Goal: Use online tool/utility: Utilize a website feature to perform a specific function

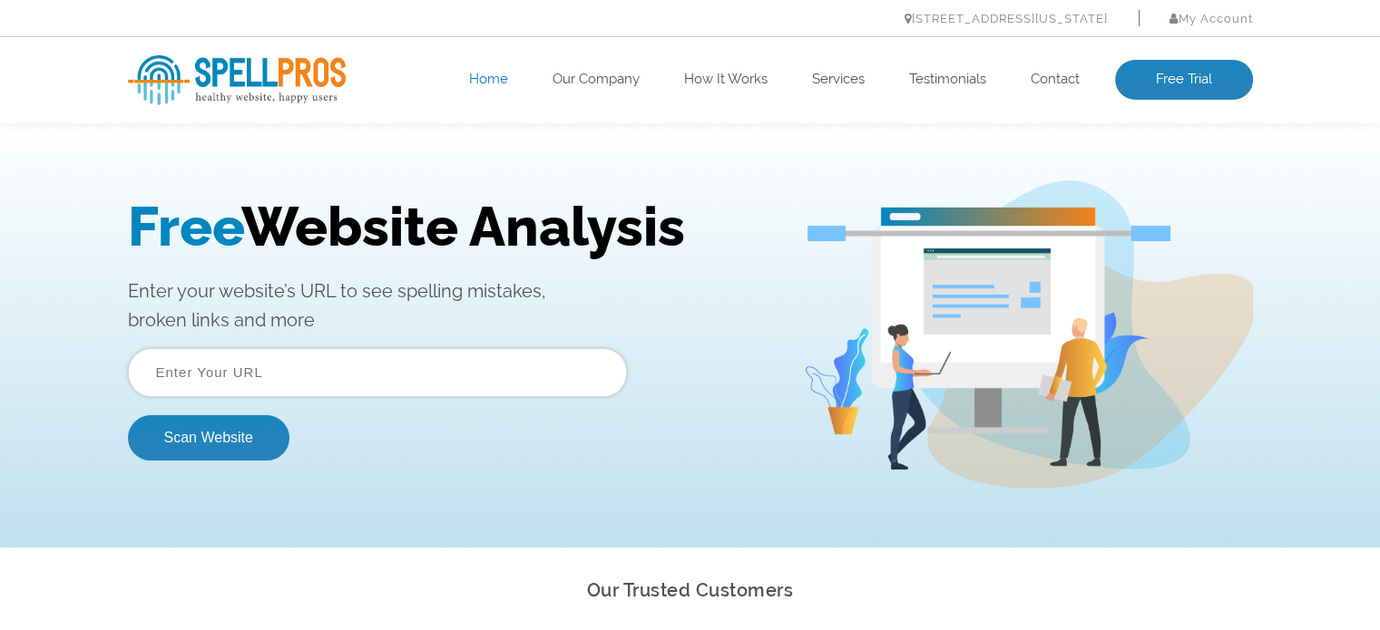
click at [196, 378] on input "text" at bounding box center [377, 372] width 499 height 49
type input "https://domail.io"
click at [244, 442] on button "Scan Website" at bounding box center [208, 437] width 161 height 45
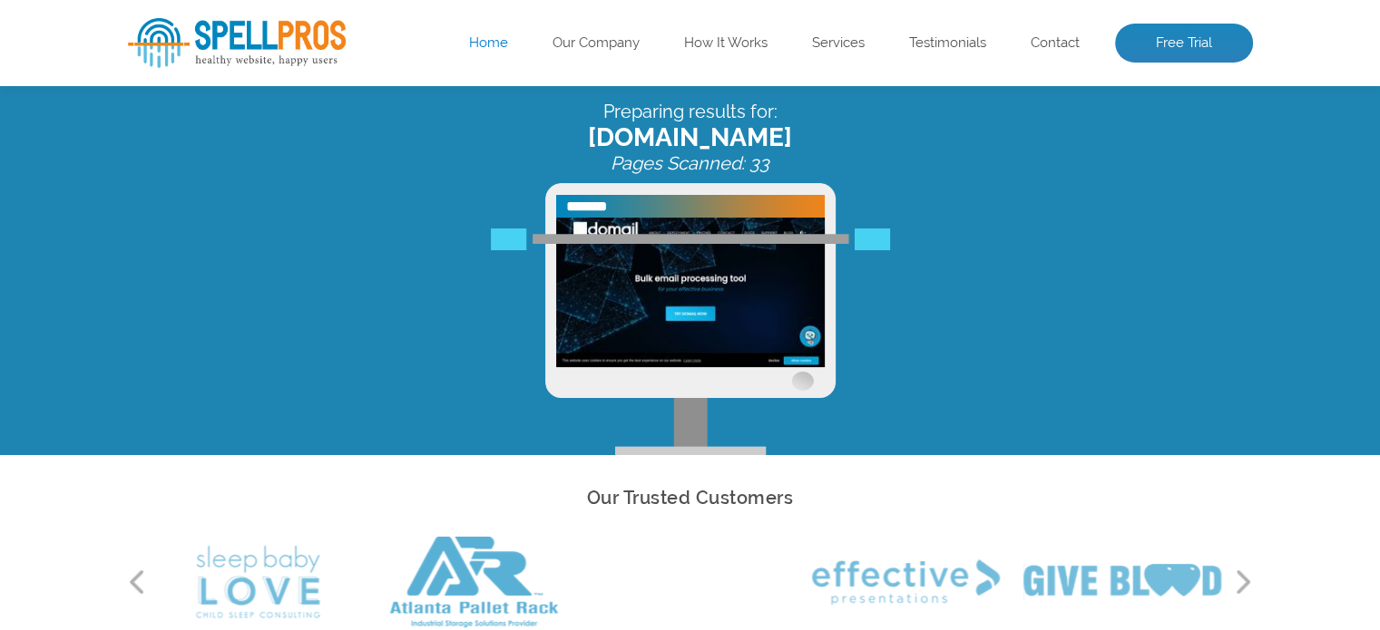
scroll to position [181, 0]
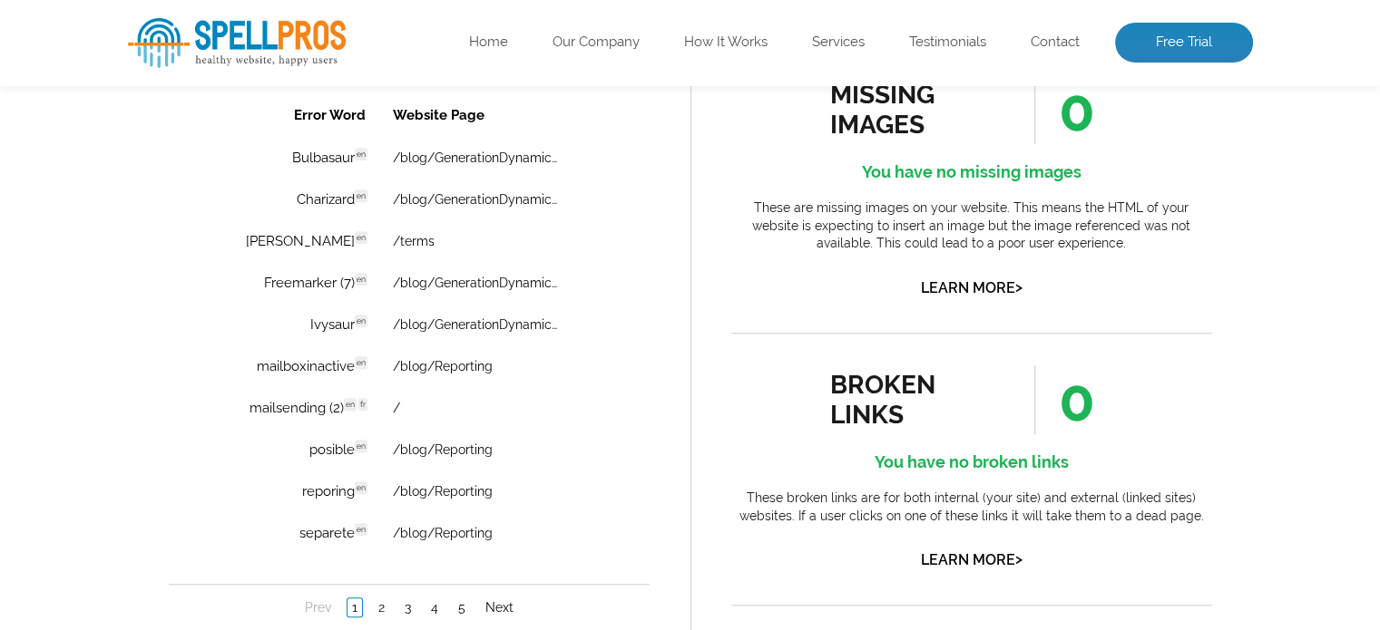
scroll to position [1451, 0]
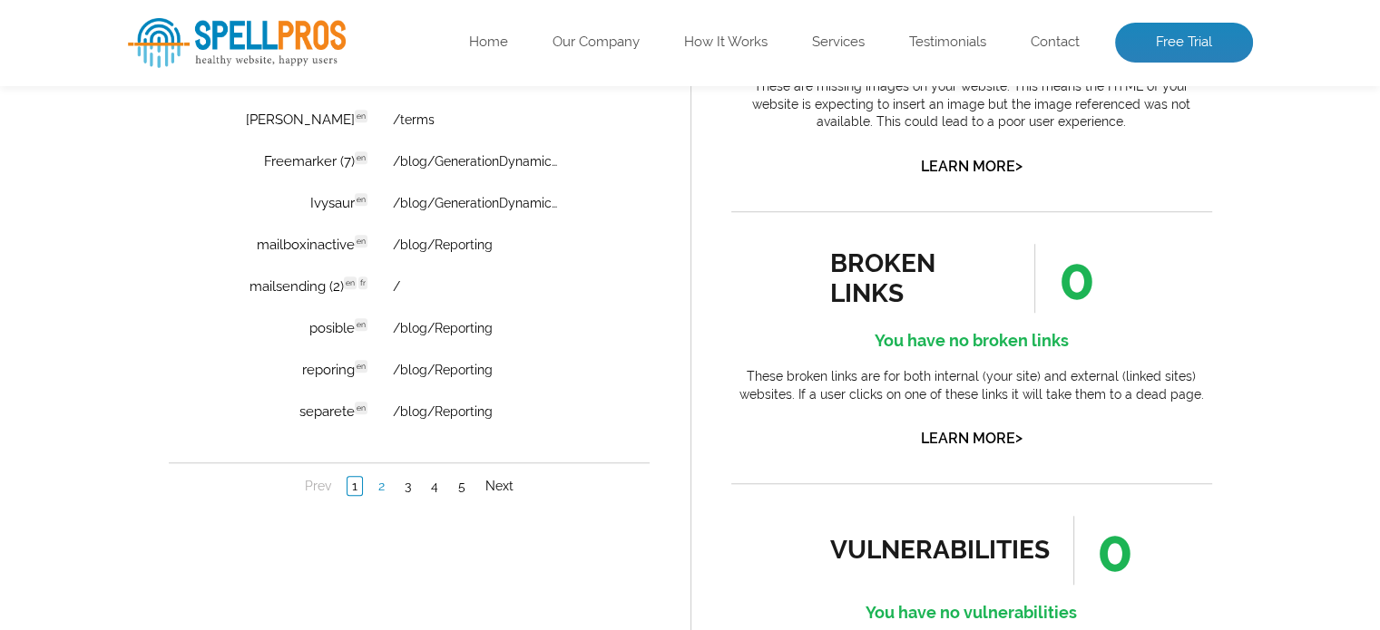
click at [383, 478] on link "2" at bounding box center [380, 487] width 15 height 18
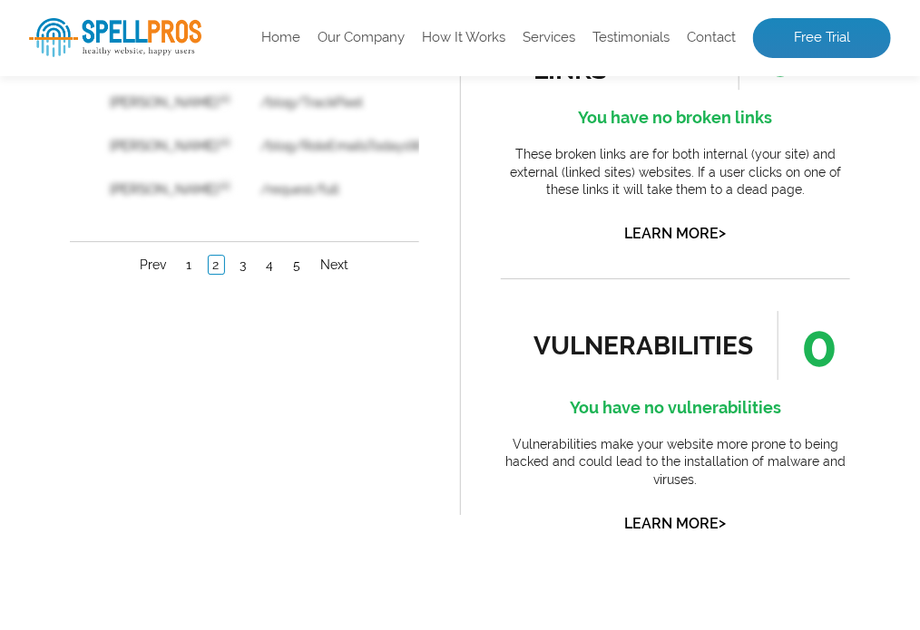
scroll to position [1633, 0]
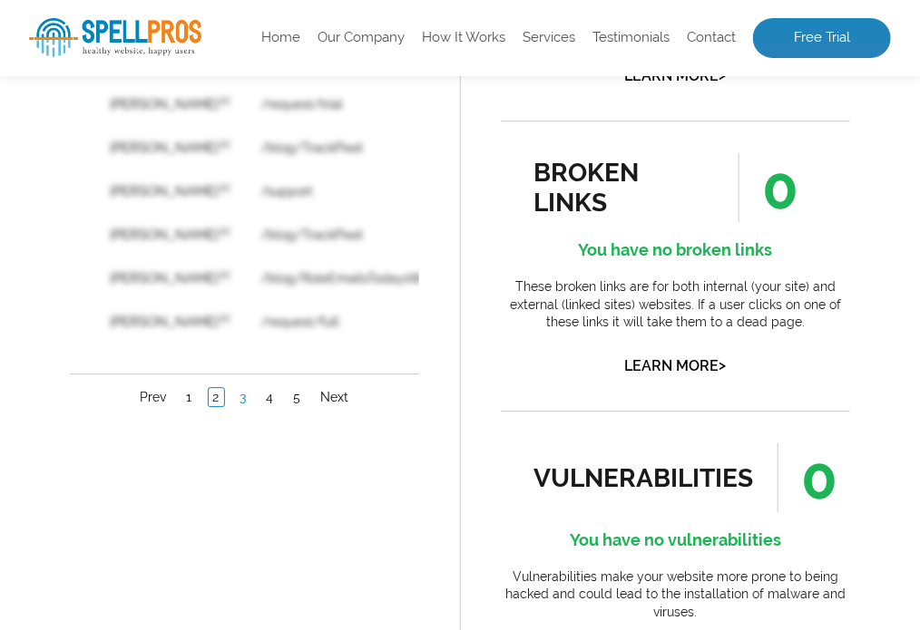
click at [235, 390] on link "3" at bounding box center [242, 397] width 15 height 18
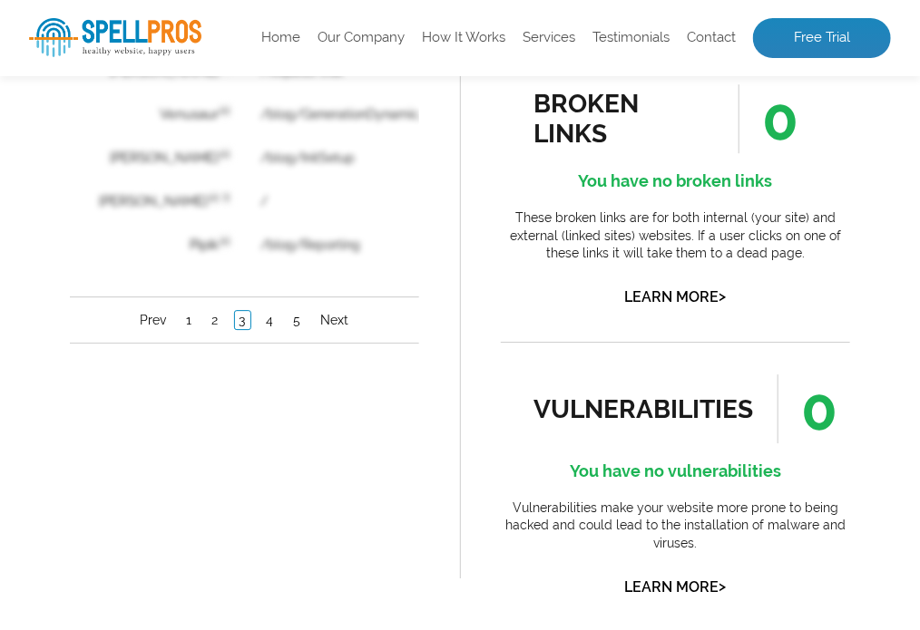
scroll to position [1723, 0]
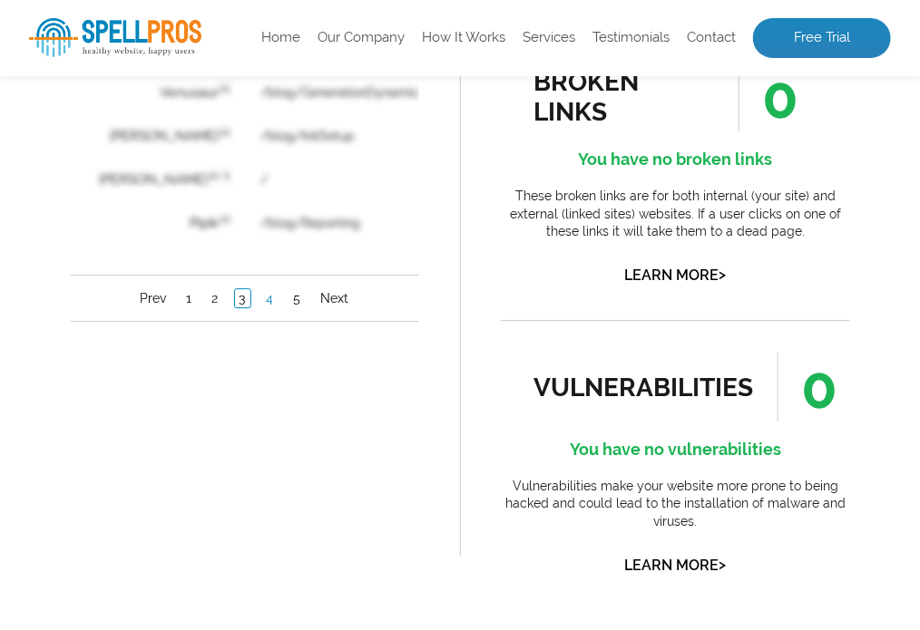
click at [261, 289] on link "4" at bounding box center [269, 298] width 16 height 18
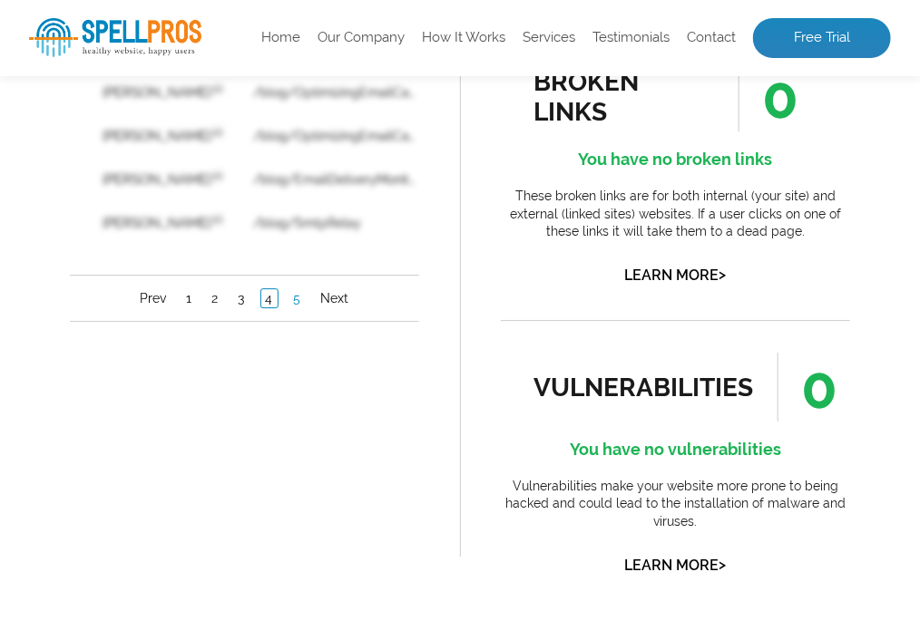
click at [288, 289] on link "5" at bounding box center [296, 298] width 16 height 18
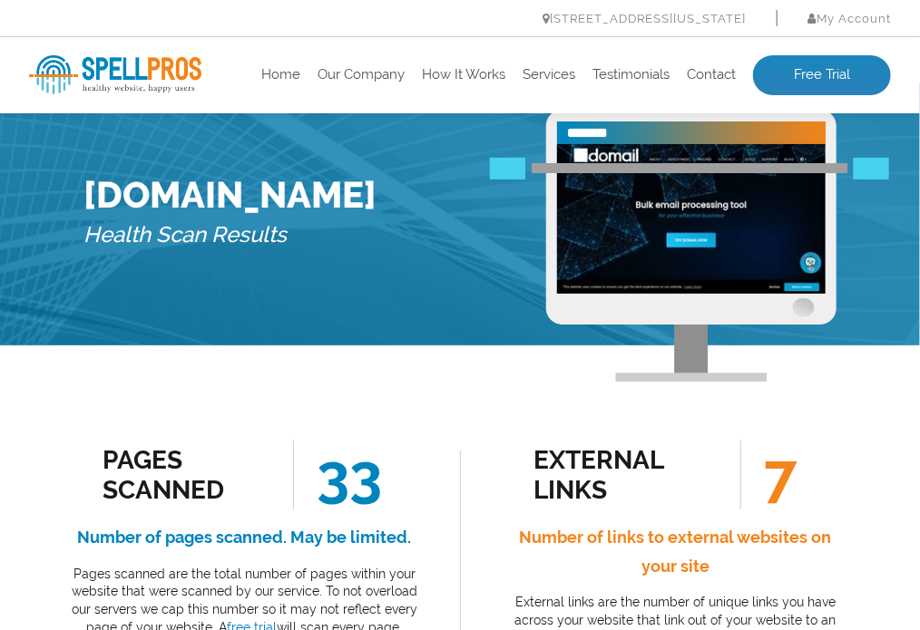
scroll to position [0, 0]
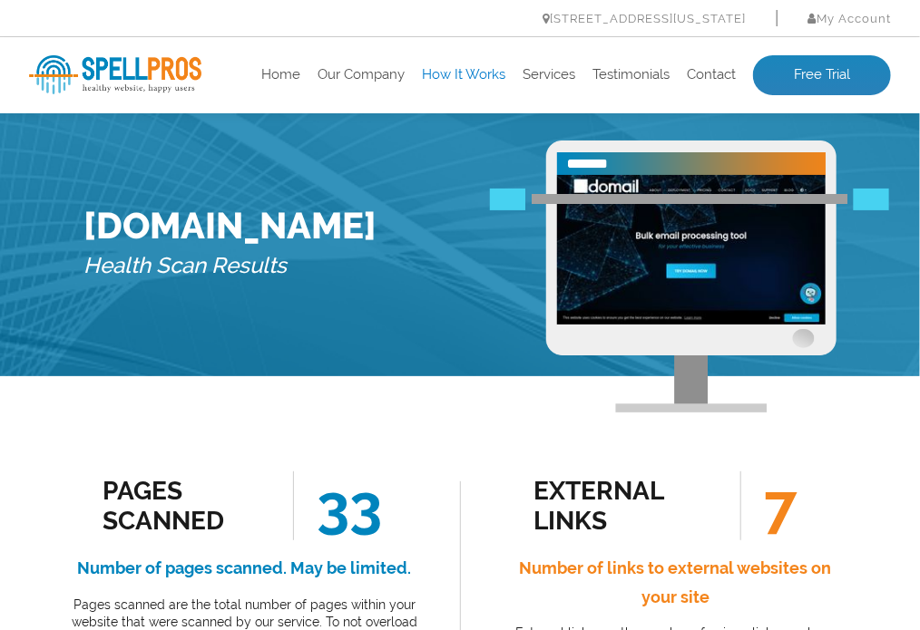
click at [461, 81] on link "How It Works" at bounding box center [463, 75] width 83 height 18
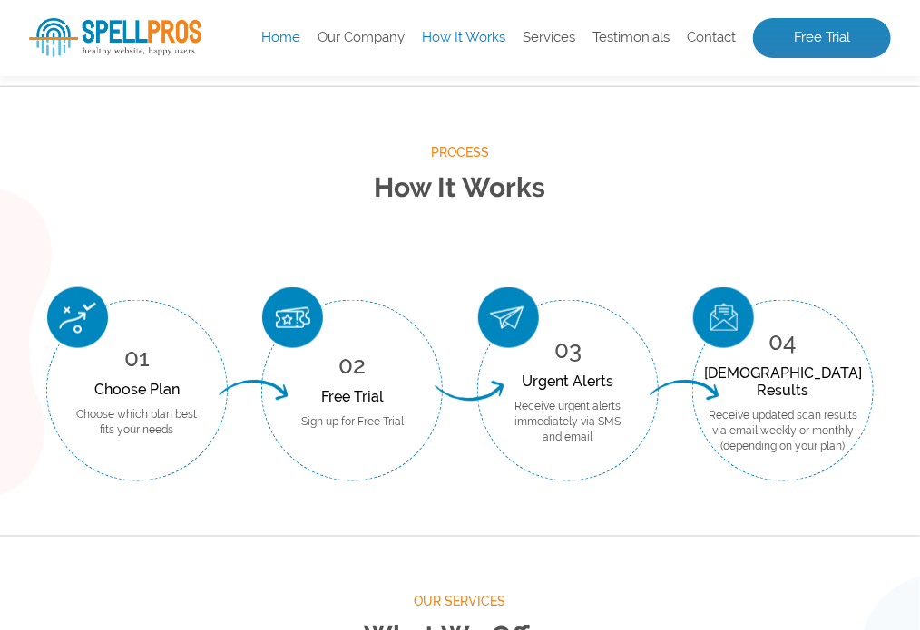
scroll to position [612, 0]
